Goal: Transaction & Acquisition: Purchase product/service

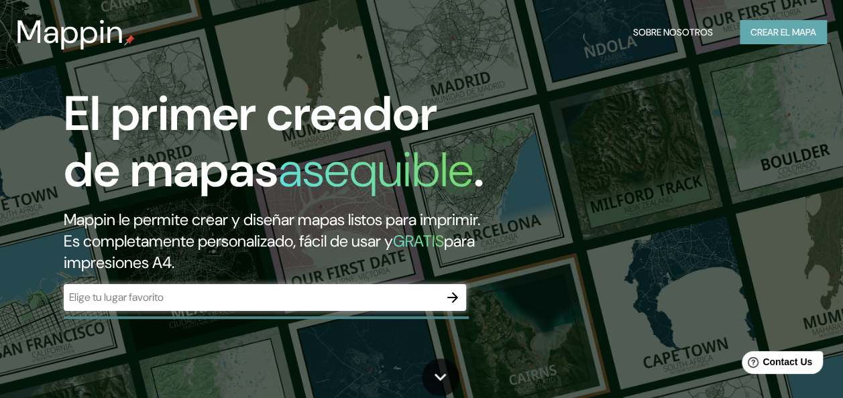
click at [784, 40] on font "Crear el mapa" at bounding box center [783, 32] width 66 height 17
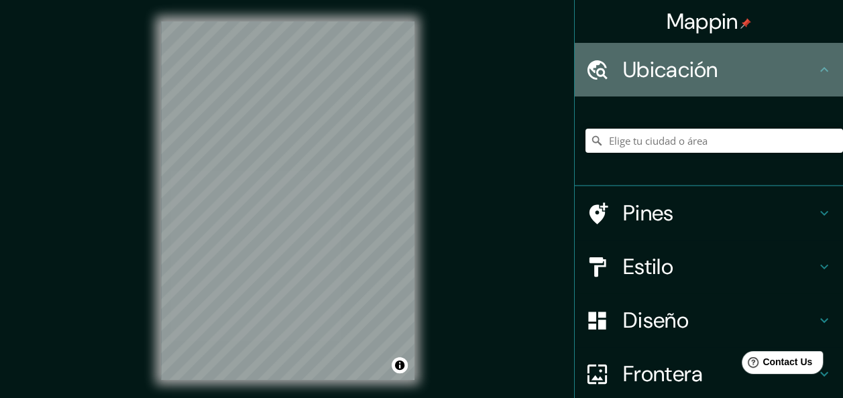
click at [678, 68] on h4 "Ubicación" at bounding box center [719, 69] width 193 height 27
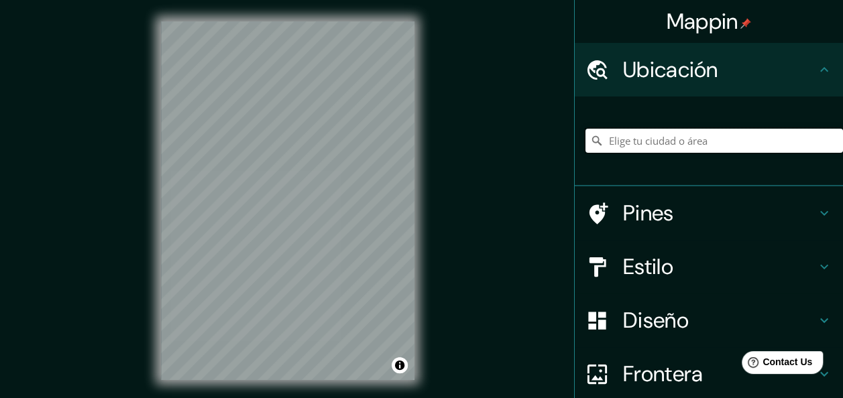
click at [685, 141] on input "Elige tu ciudad o área" at bounding box center [714, 141] width 258 height 24
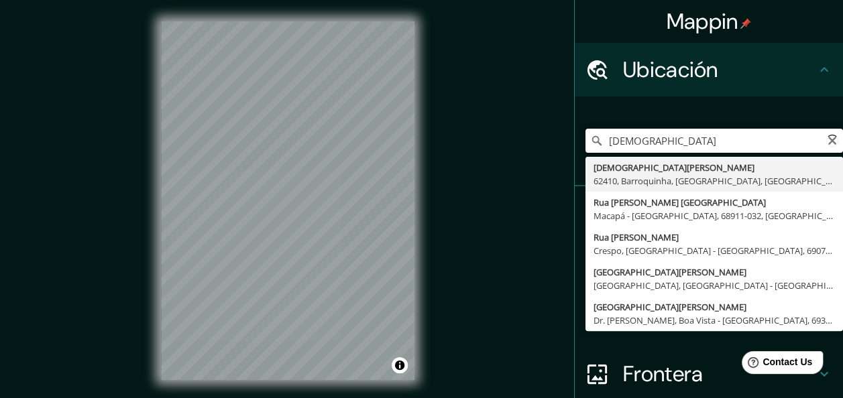
type input "[DEMOGRAPHIC_DATA]"
